Goal: Task Accomplishment & Management: Complete application form

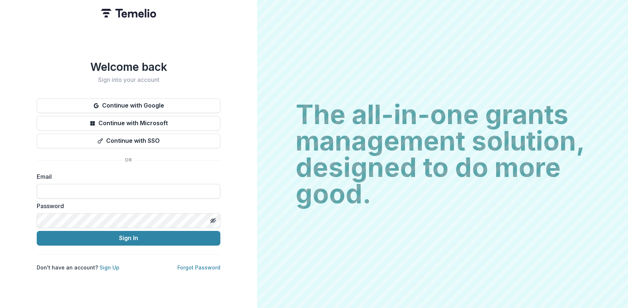
click at [118, 186] on input at bounding box center [129, 191] width 184 height 15
type input "**********"
click at [105, 267] on link "Sign Up" at bounding box center [110, 268] width 20 height 6
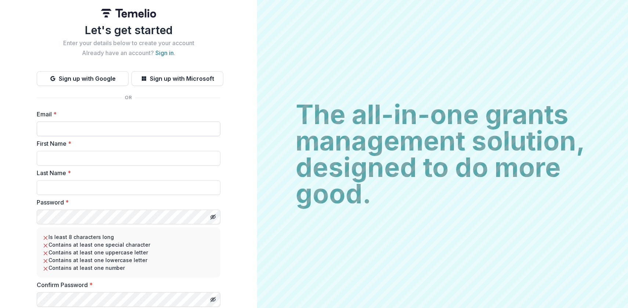
click at [72, 126] on input "Email *" at bounding box center [129, 129] width 184 height 15
type input "**********"
type input "******"
click at [212, 216] on icon "Toggle password visibility" at bounding box center [212, 216] width 1 height 1
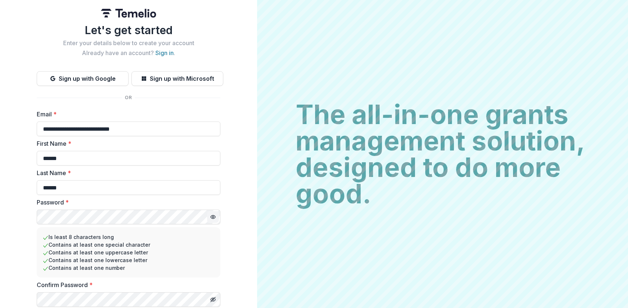
scroll to position [25, 0]
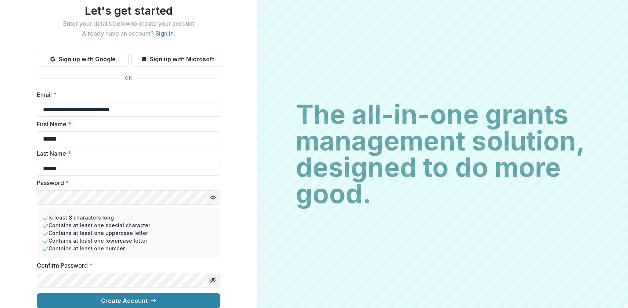
click at [214, 277] on icon "Toggle password visibility" at bounding box center [213, 280] width 6 height 6
click at [193, 297] on button "Create Account" at bounding box center [129, 301] width 184 height 15
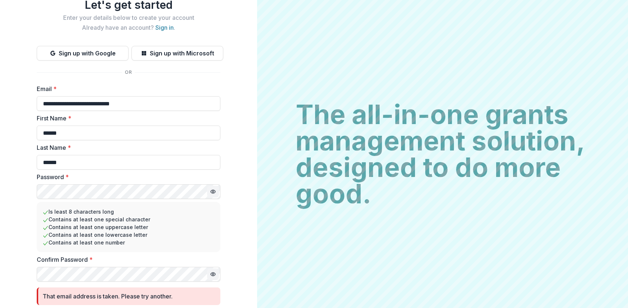
click at [242, 255] on div "**********" at bounding box center [128, 150] width 257 height 351
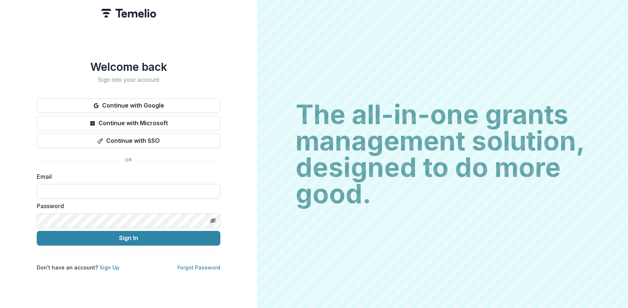
click at [112, 186] on input at bounding box center [129, 191] width 184 height 15
type input "**********"
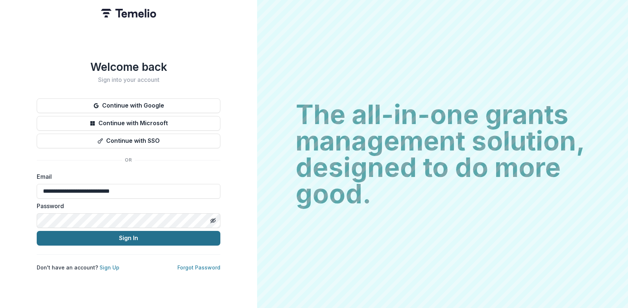
click at [188, 236] on button "Sign In" at bounding box center [129, 238] width 184 height 15
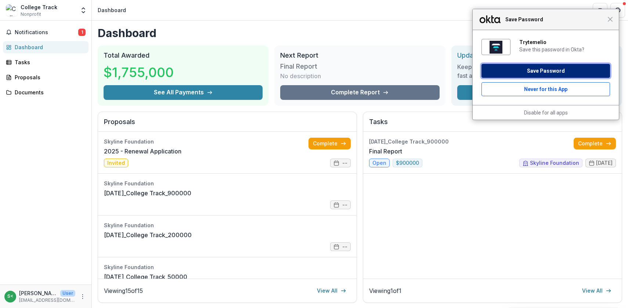
click at [594, 68] on button "Save Password" at bounding box center [546, 71] width 129 height 14
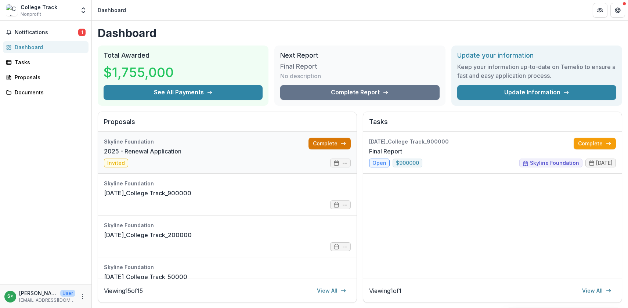
click at [331, 142] on link "Complete" at bounding box center [330, 144] width 42 height 12
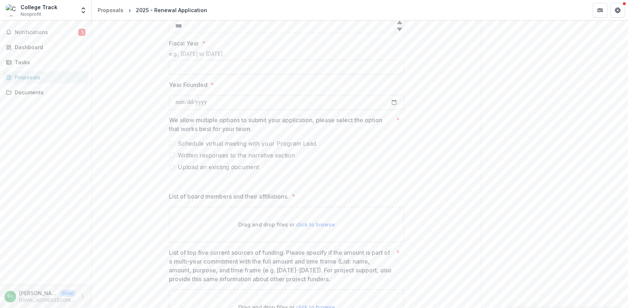
scroll to position [410, 0]
drag, startPoint x: 625, startPoint y: 188, endPoint x: 623, endPoint y: 274, distance: 86.0
click at [623, 276] on div "Send comments or questions to Skyline Foundation in the box below. Skyline Foun…" at bounding box center [554, 175] width 147 height 1128
click at [626, 217] on div "Send comments or questions to Skyline Foundation in the box below. Skyline Foun…" at bounding box center [554, 175] width 147 height 1128
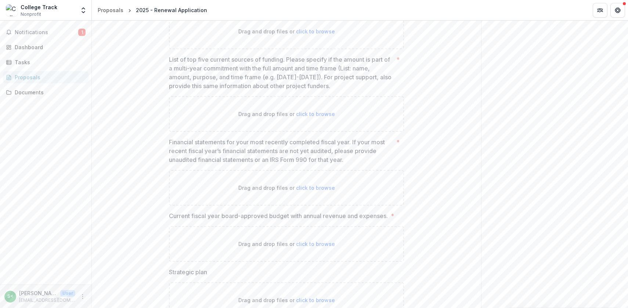
scroll to position [661, 0]
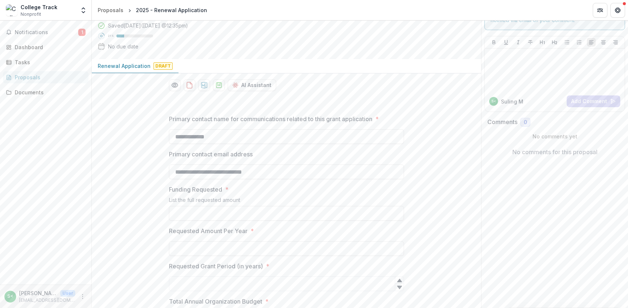
scroll to position [0, 0]
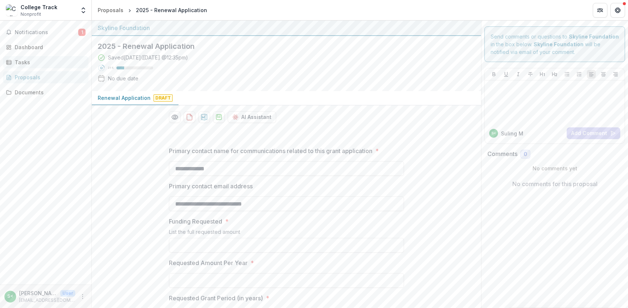
click at [24, 63] on div "Tasks" at bounding box center [49, 62] width 68 height 8
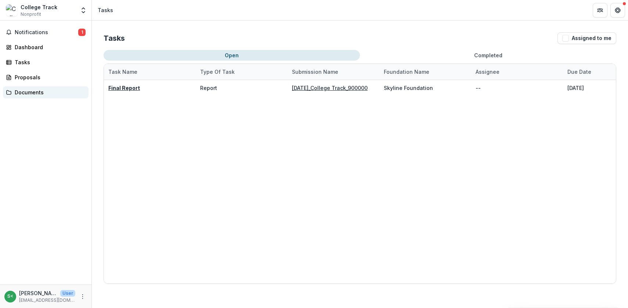
click at [32, 91] on div "Documents" at bounding box center [49, 93] width 68 height 8
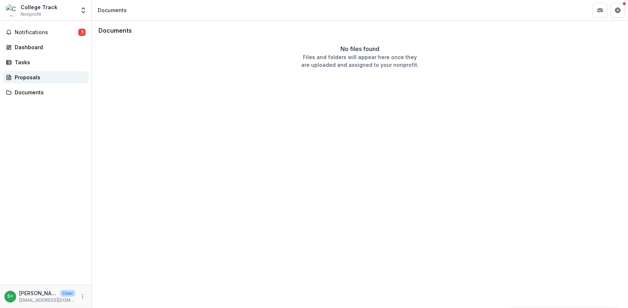
click at [31, 77] on div "Proposals" at bounding box center [49, 77] width 68 height 8
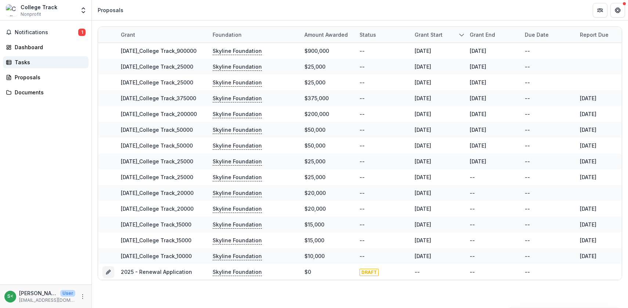
click at [28, 64] on div "Tasks" at bounding box center [49, 62] width 68 height 8
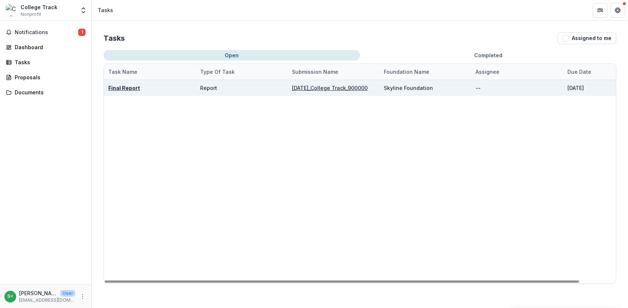
click at [353, 89] on u "[DATE]_College Track_900000" at bounding box center [330, 88] width 76 height 6
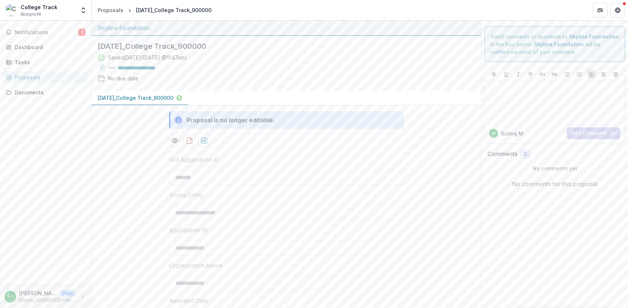
click at [143, 99] on p "[DATE]_College Track_900000" at bounding box center [136, 98] width 76 height 8
click at [32, 61] on div "Tasks" at bounding box center [49, 62] width 68 height 8
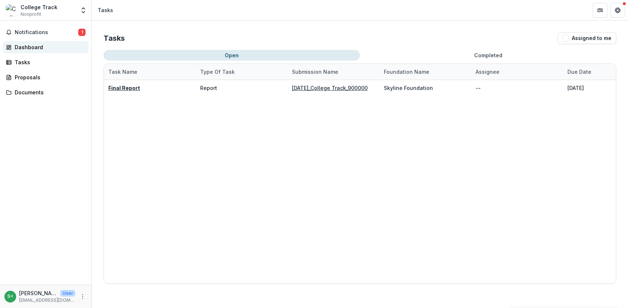
click at [39, 48] on div "Dashboard" at bounding box center [49, 47] width 68 height 8
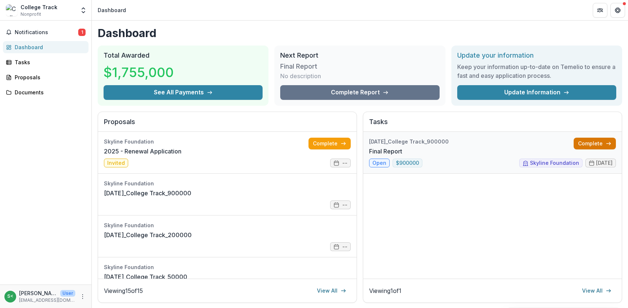
click at [607, 145] on icon at bounding box center [609, 144] width 6 height 6
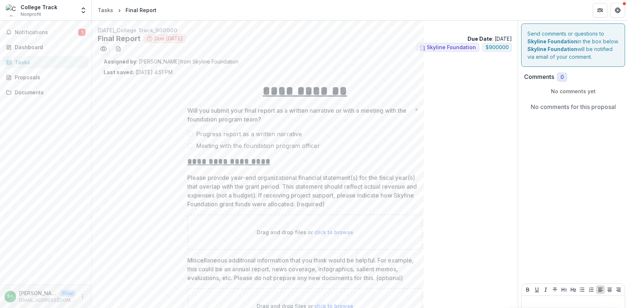
click at [424, 148] on div "**********" at bounding box center [304, 206] width 247 height 260
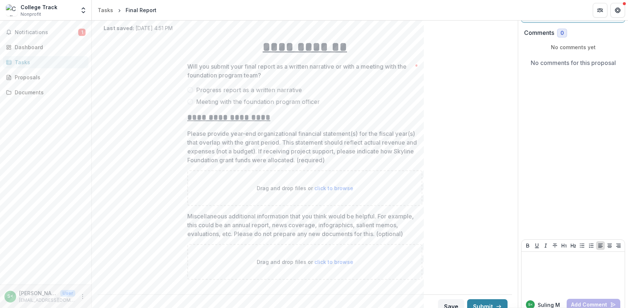
scroll to position [54, 0]
